Goal: Transaction & Acquisition: Register for event/course

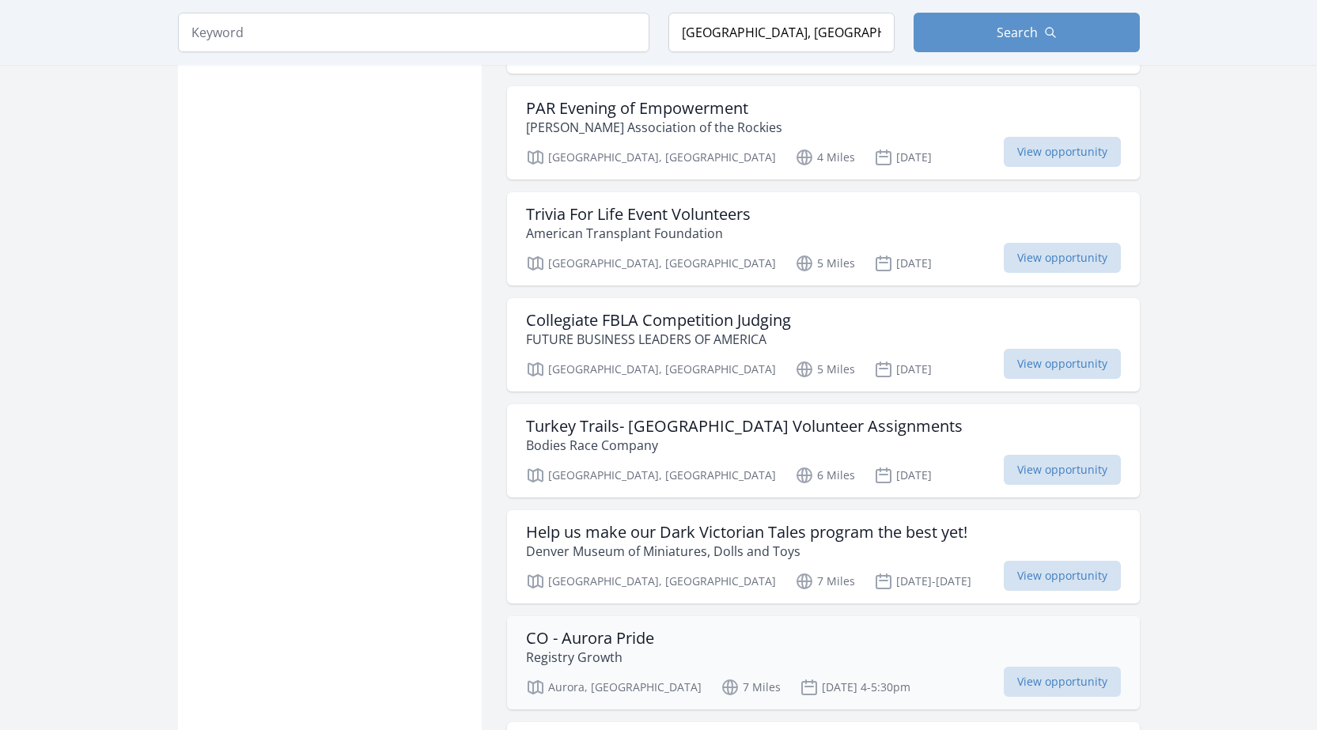
scroll to position [2689, 0]
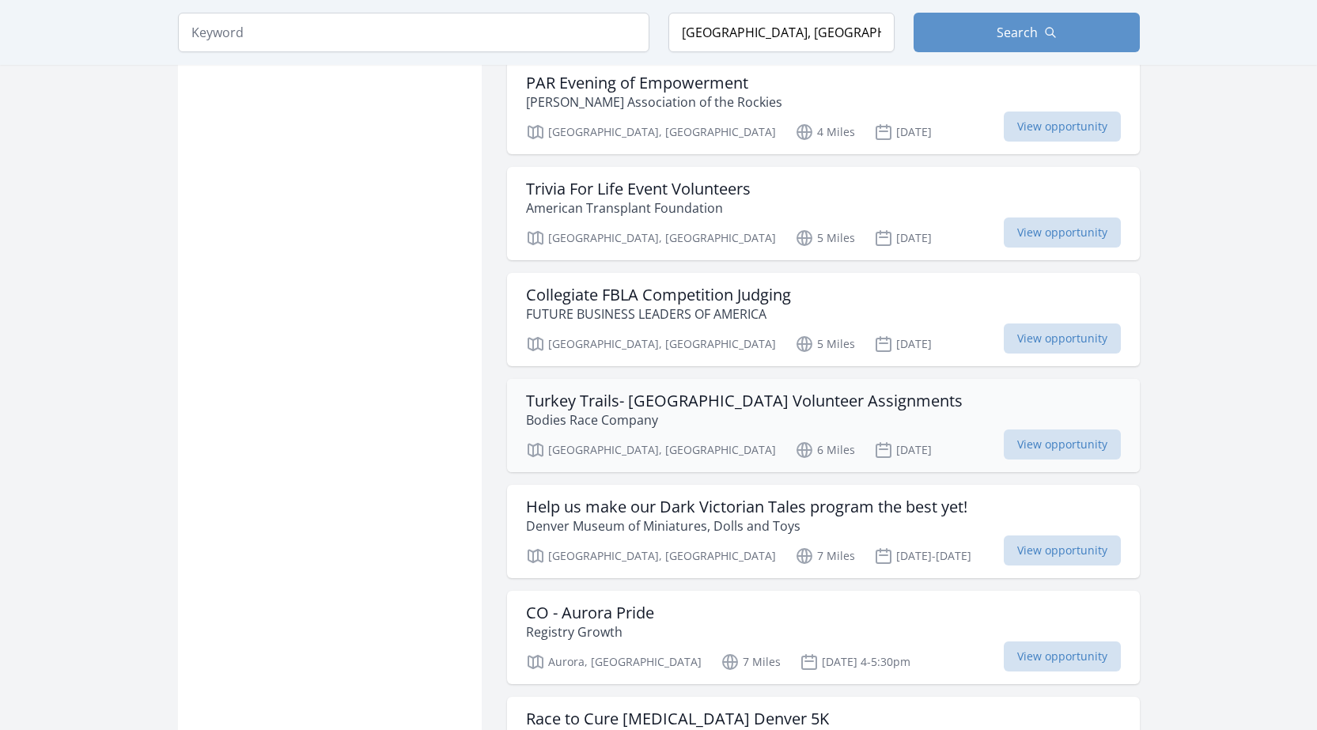
click at [818, 391] on h3 "Turkey Trails- Denver Volunteer Assignments" at bounding box center [744, 400] width 437 height 19
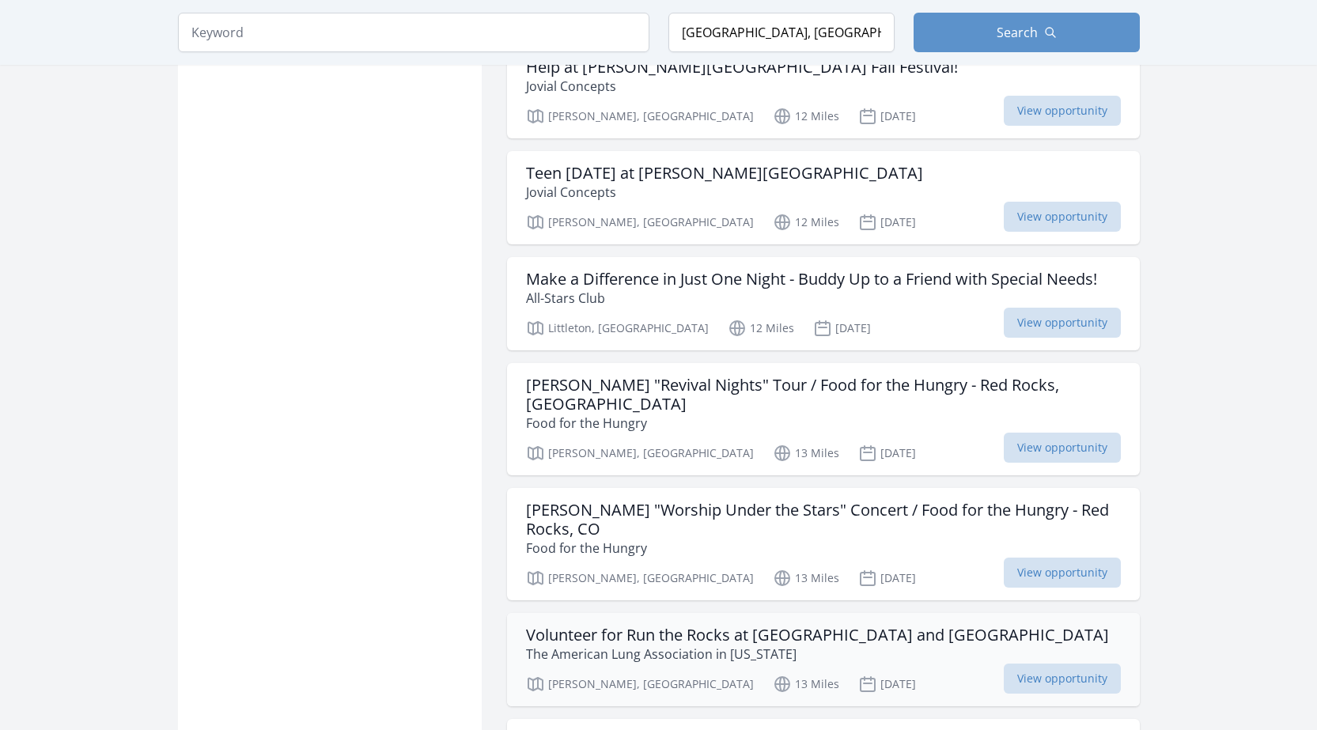
scroll to position [4745, 0]
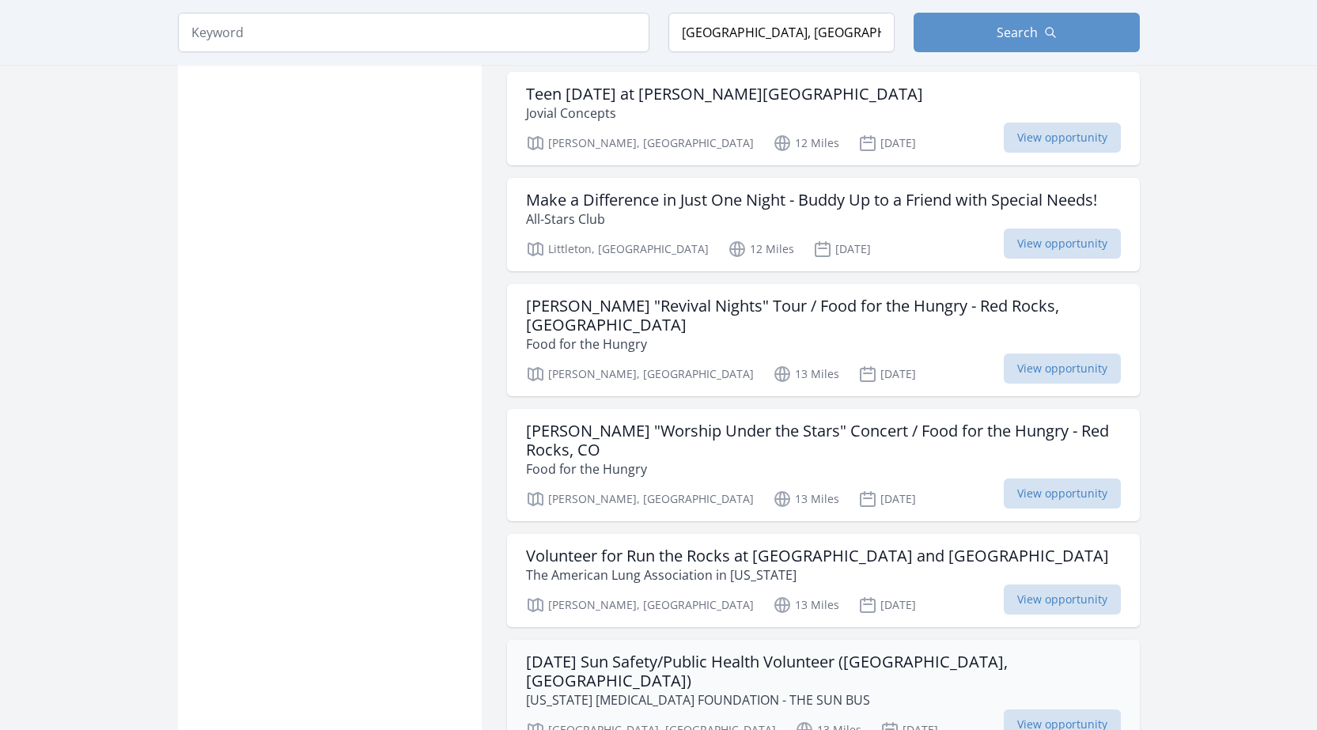
click at [874, 652] on h3 "[DATE] Sun Safety/Public Health Volunteer ([GEOGRAPHIC_DATA], [GEOGRAPHIC_DATA])" at bounding box center [823, 671] width 595 height 38
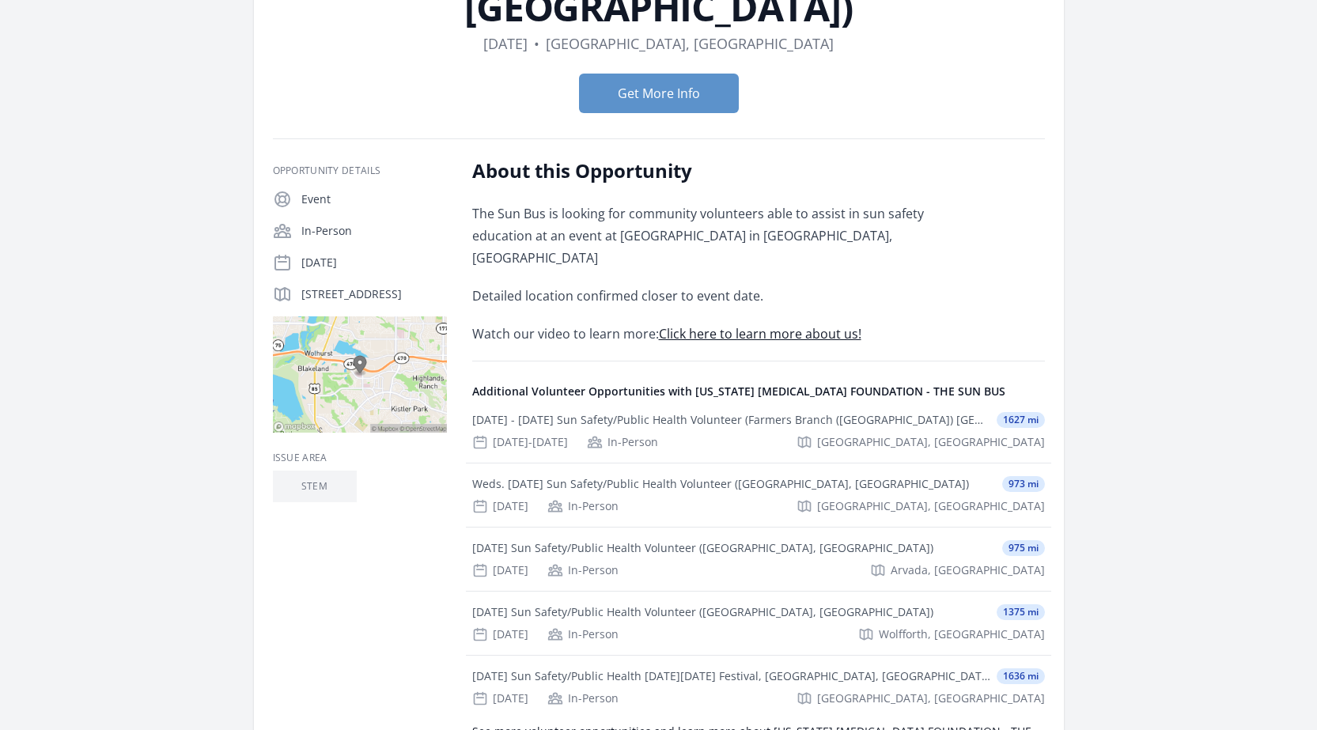
scroll to position [395, 0]
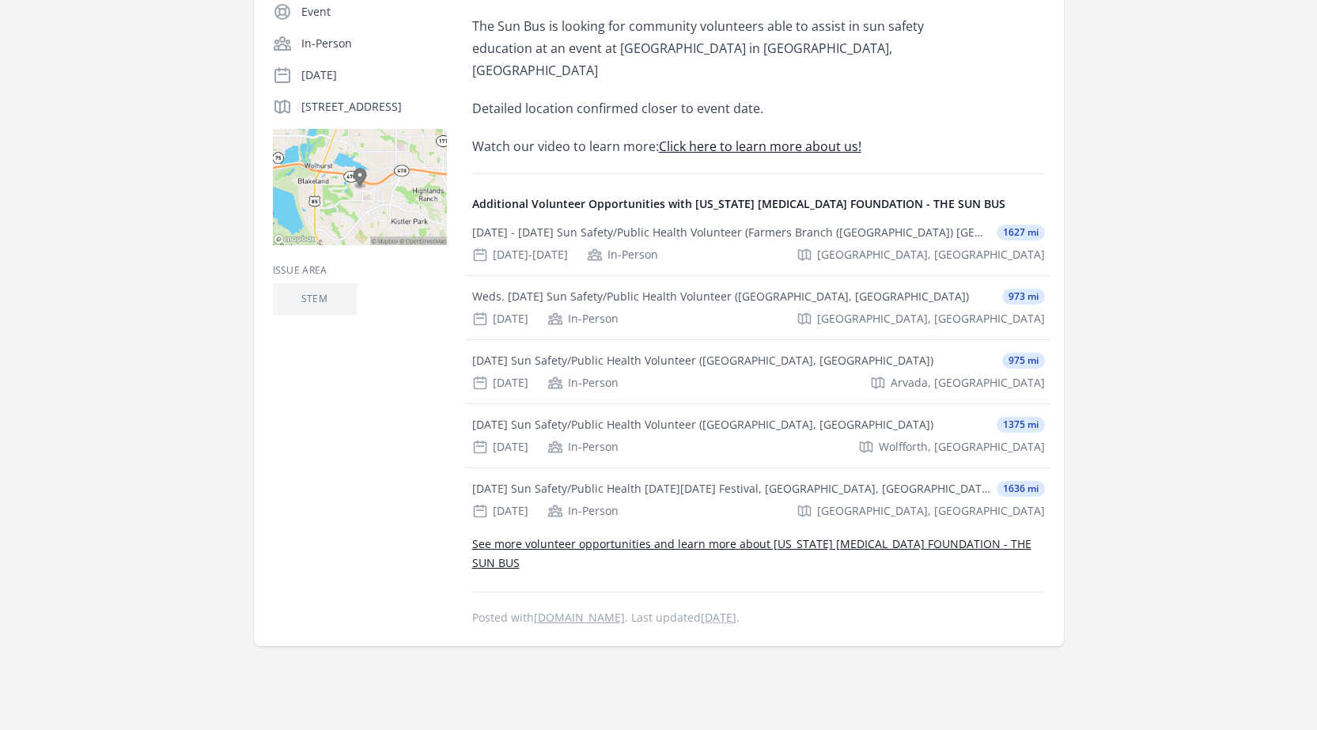
click at [730, 536] on link "See more volunteer opportunities and learn more about COLORADO MELANOMA FOUNDAT…" at bounding box center [751, 553] width 559 height 34
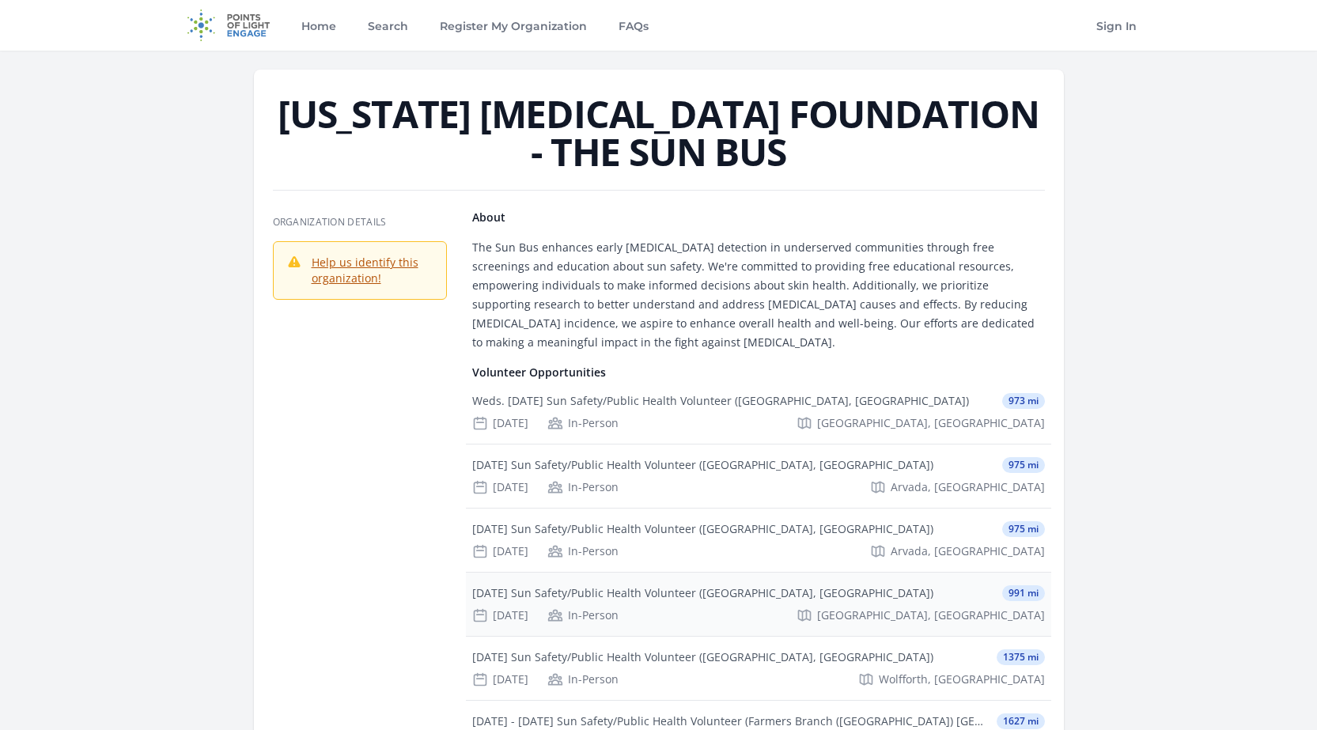
click at [772, 604] on div "Thurs. November 6, 2025 Sun Safety/Public Health Volunteer (Children's Hospital…" at bounding box center [758, 604] width 585 height 63
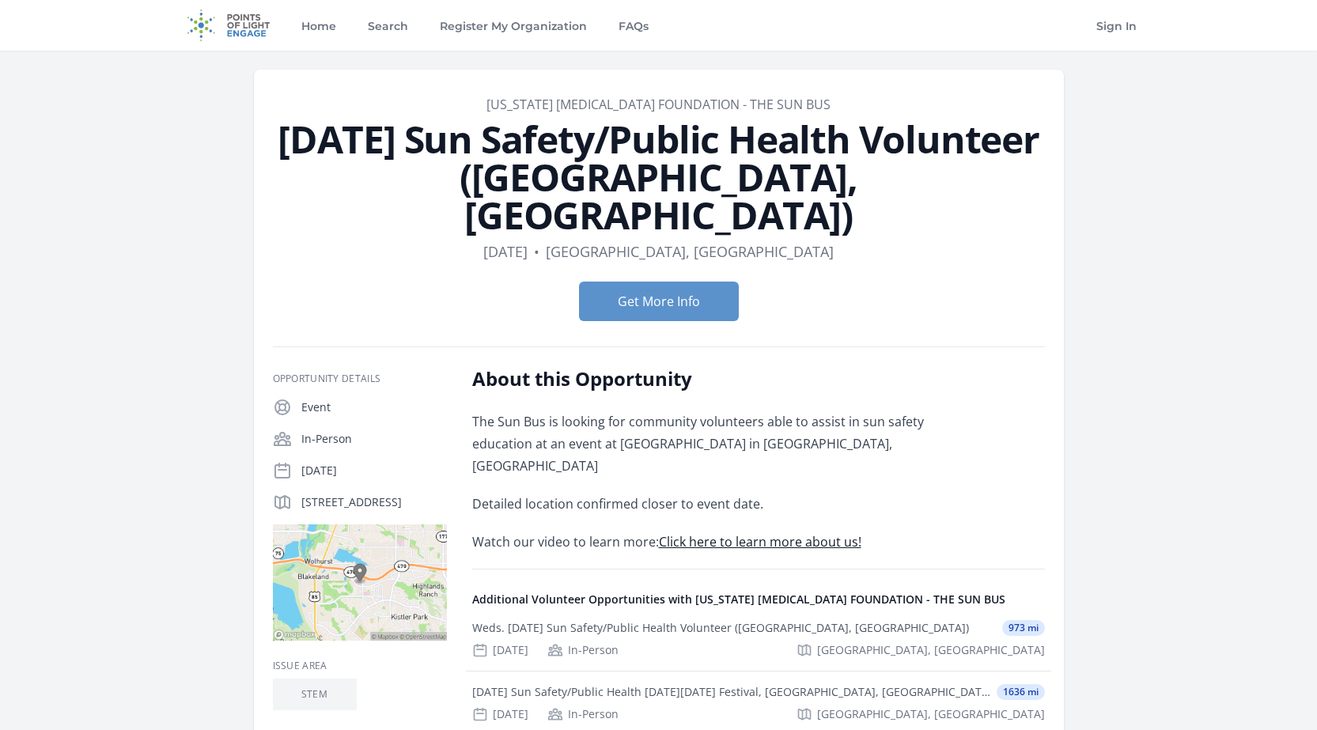
click at [734, 533] on link "Click here to learn more about us!" at bounding box center [760, 541] width 202 height 17
